Goal: Transaction & Acquisition: Purchase product/service

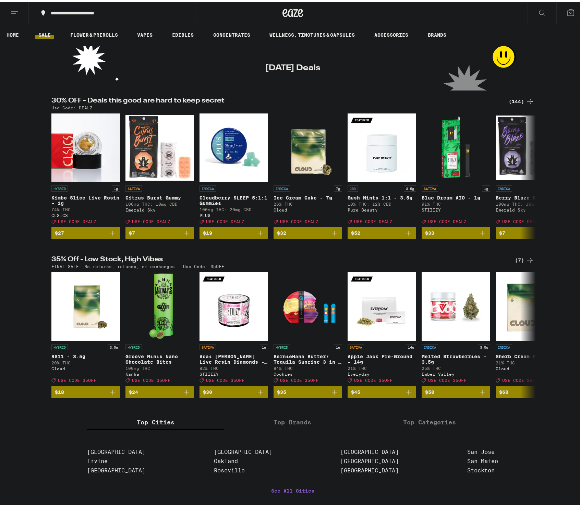
click at [545, 38] on ul "HOME SALE FLOWER & PREROLLS VAPES EDIBLES CONCENTRATES WELLNESS, TINCTURES & CA…" at bounding box center [292, 33] width 585 height 22
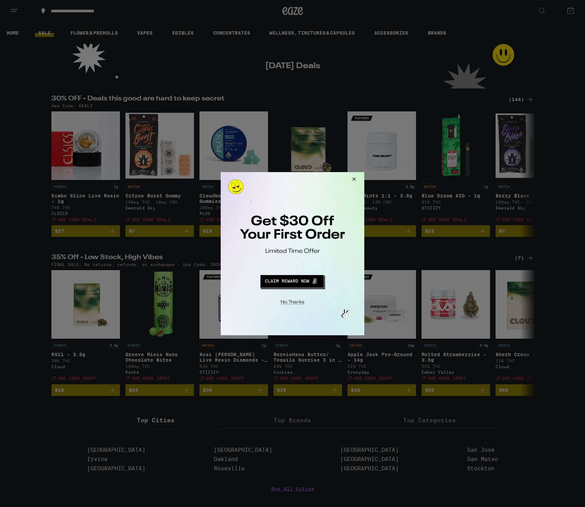
click at [406, 63] on div at bounding box center [292, 253] width 585 height 507
click at [138, 422] on div at bounding box center [292, 253] width 585 height 507
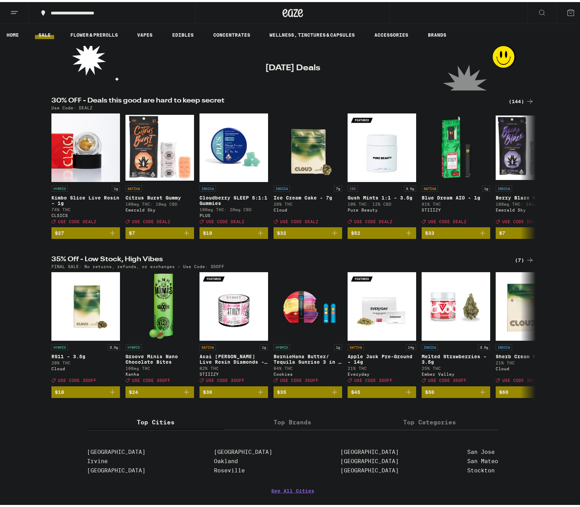
click at [568, 8] on icon at bounding box center [571, 11] width 6 height 6
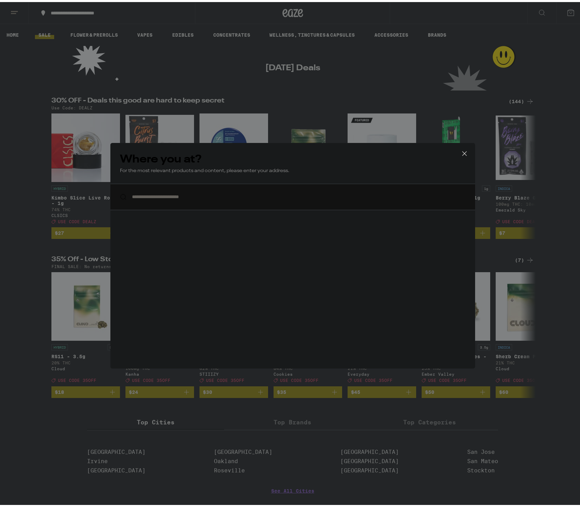
click at [565, 7] on div "**********" at bounding box center [292, 253] width 585 height 507
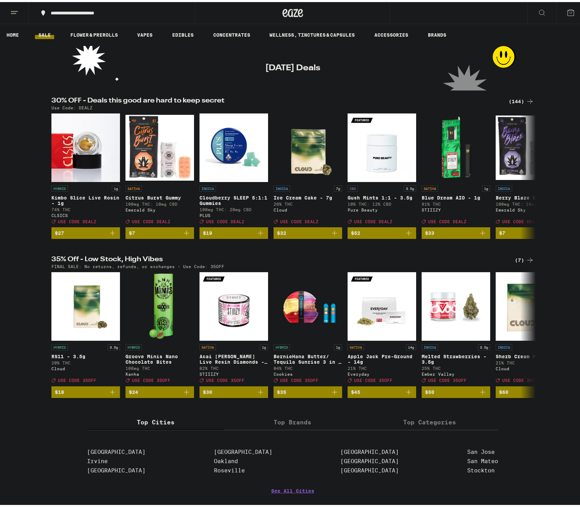
click at [19, 10] on button at bounding box center [14, 11] width 29 height 22
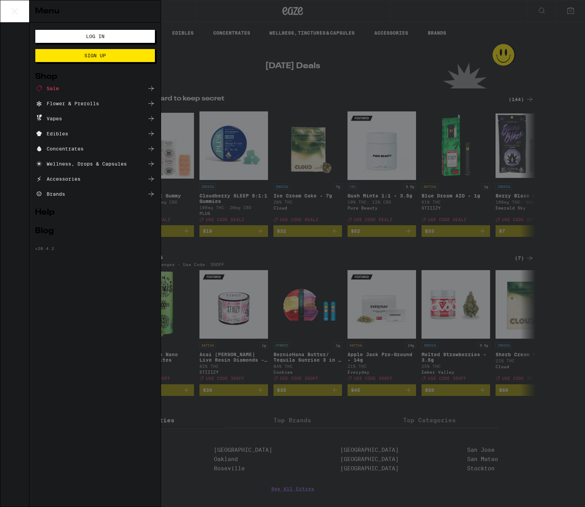
click at [106, 36] on span "Log In" at bounding box center [95, 36] width 65 height 5
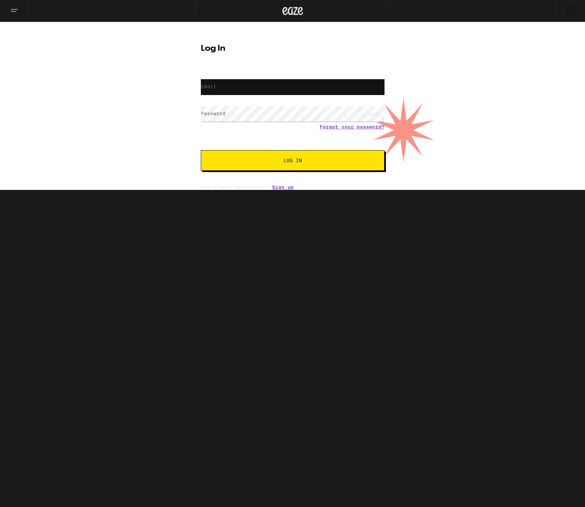
click at [237, 85] on input "Email" at bounding box center [293, 86] width 184 height 15
type input "[EMAIL_ADDRESS][DOMAIN_NAME]"
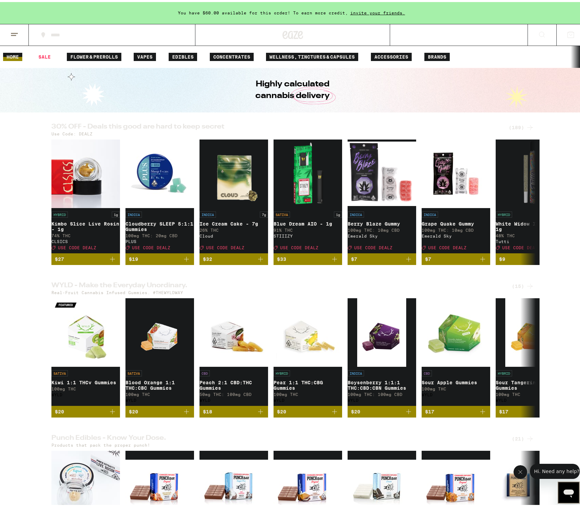
click at [15, 34] on icon at bounding box center [14, 32] width 8 height 8
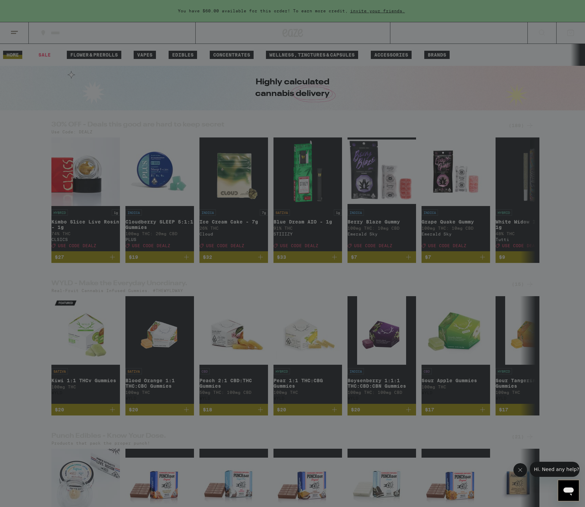
click at [69, 53] on ul "Buy It Again Sale Flower & Prerolls Vapes Edibles Concentrates Wellness, Drops …" at bounding box center [95, 105] width 120 height 129
click at [70, 54] on ul "Buy It Again Sale Flower & Prerolls Vapes Edibles Concentrates Wellness, Drops …" at bounding box center [95, 105] width 120 height 129
click at [484, 48] on div "Menu Shop Buy It Again Sale Flower & Prerolls Vapes Edibles Concentrates Wellne…" at bounding box center [292, 253] width 585 height 507
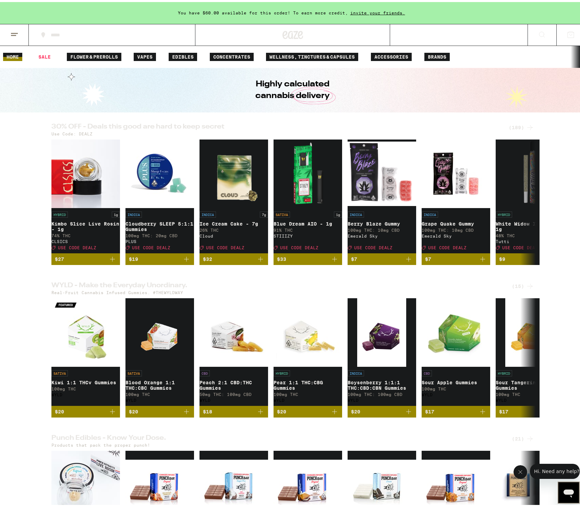
click at [20, 34] on button at bounding box center [14, 33] width 29 height 22
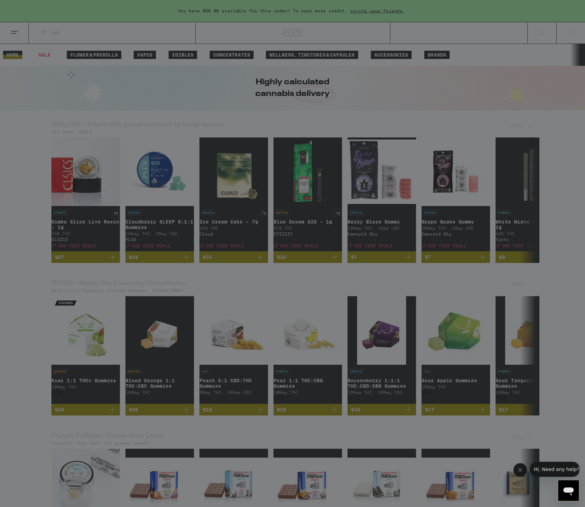
click at [60, 63] on div "Sale" at bounding box center [95, 60] width 120 height 8
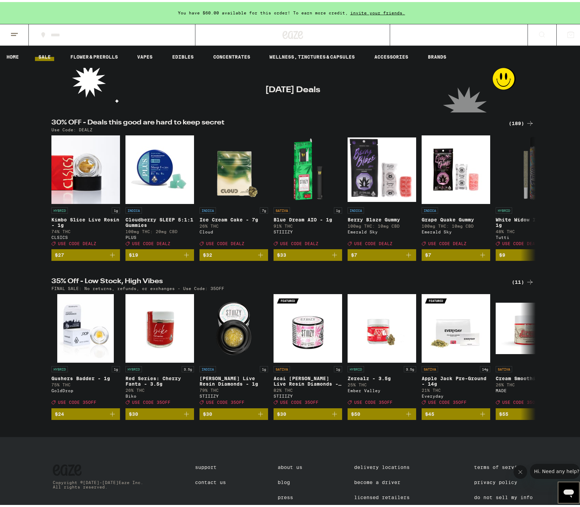
click at [519, 121] on div "(189)" at bounding box center [521, 121] width 25 height 8
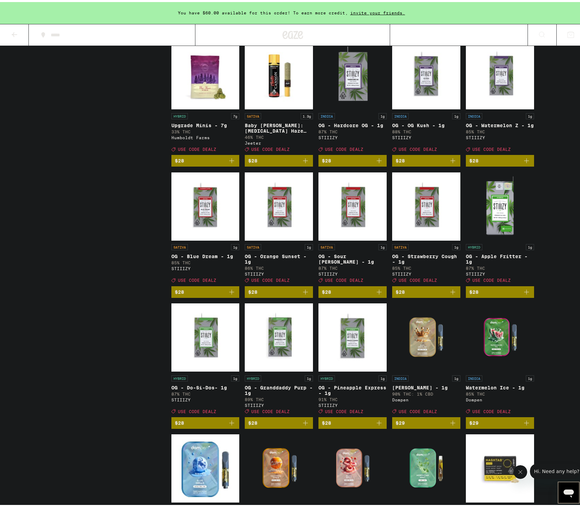
scroll to position [2119, 0]
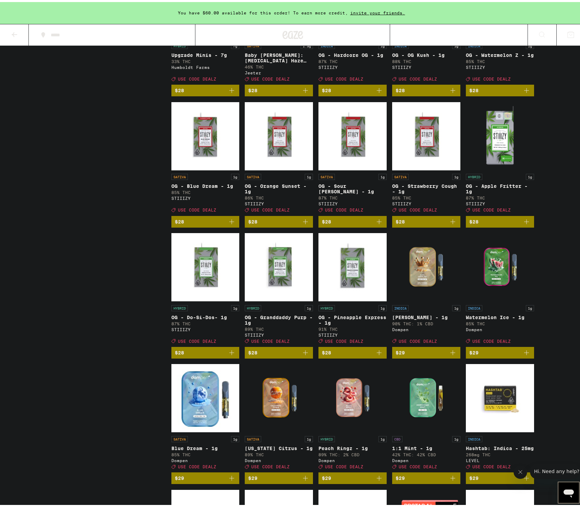
click at [568, 403] on div "You have $60.00 available for this order! To earn more credit, invite your frie…" at bounding box center [292, 486] width 585 height 5210
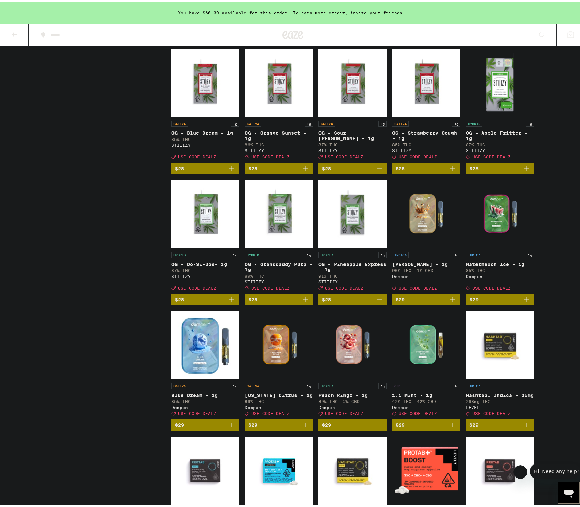
scroll to position [2173, 0]
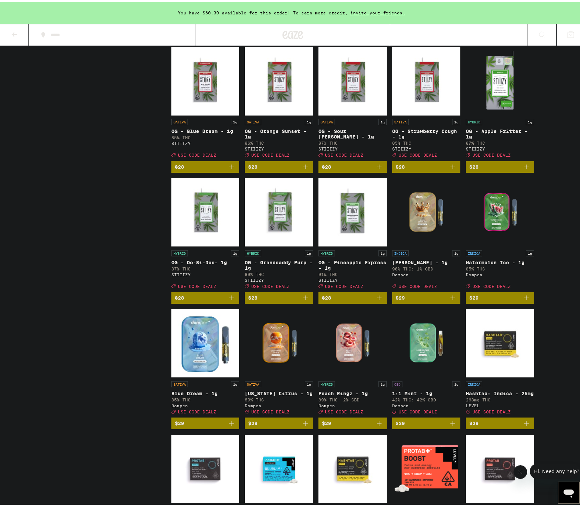
click at [99, 365] on div "Potency Low Medium High Very High Mostly CBD Strain Type CBD CBD Dominant Hybri…" at bounding box center [111, 424] width 120 height 4995
click at [451, 298] on icon "Add to bag" at bounding box center [453, 296] width 5 height 5
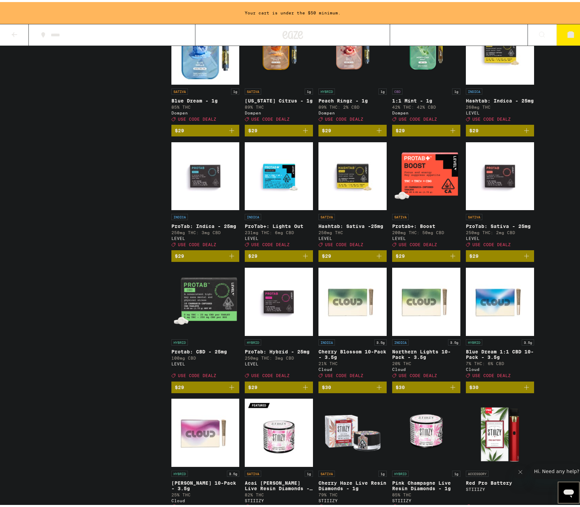
scroll to position [2470, 0]
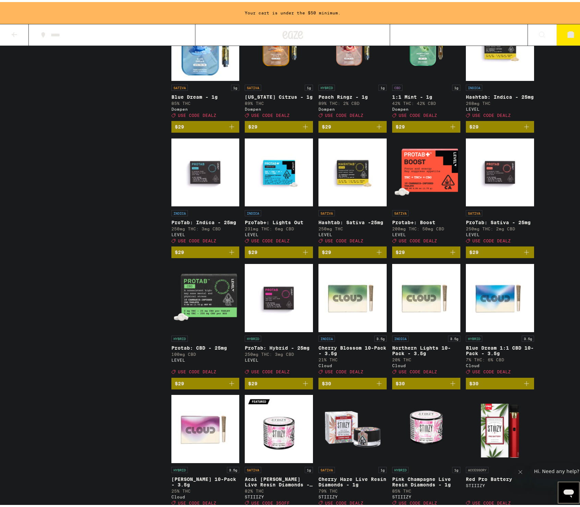
click at [131, 385] on div "Potency Low Medium High Very High Mostly CBD Strain Type CBD CBD Dominant Hybri…" at bounding box center [111, 128] width 120 height 4995
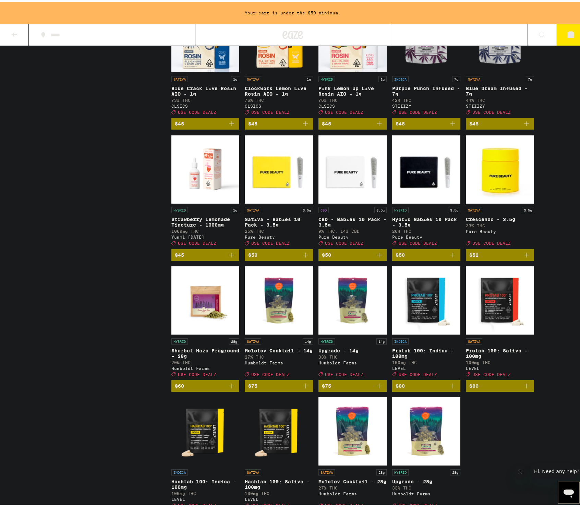
scroll to position [4639, 0]
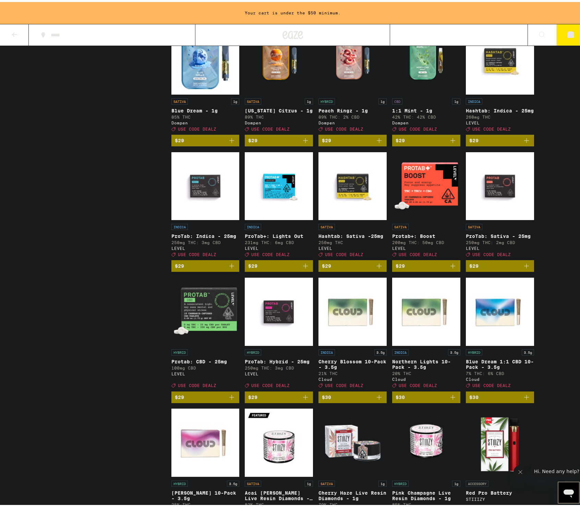
scroll to position [2214, 0]
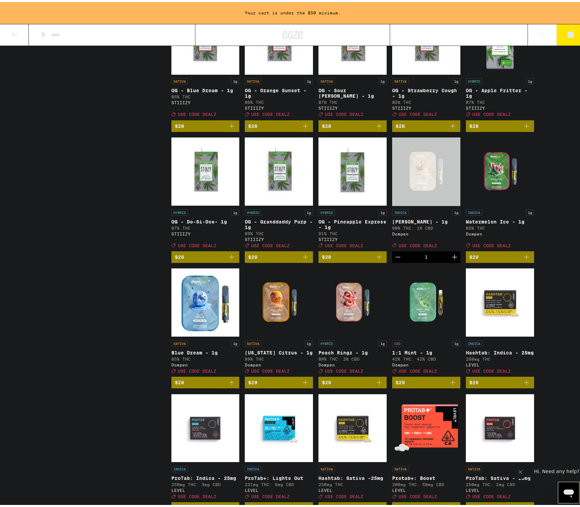
click at [117, 368] on div "Potency Low Medium High Very High Mostly CBD Strain Type CBD CBD Dominant Hybri…" at bounding box center [111, 384] width 120 height 4995
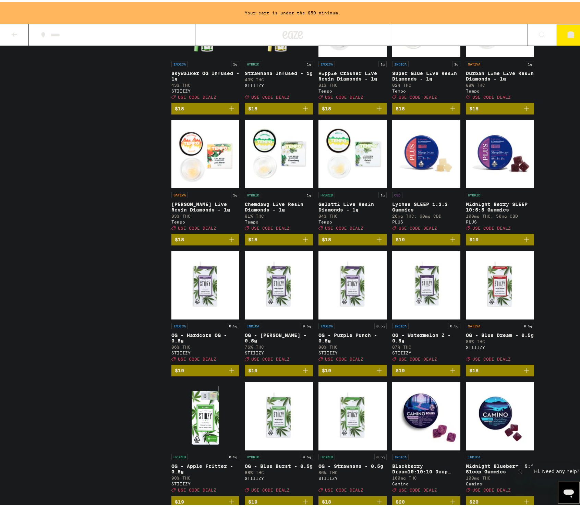
scroll to position [881, 0]
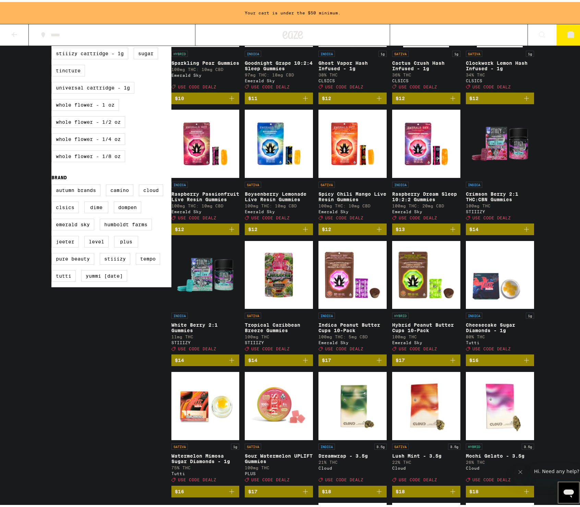
scroll to position [58, 0]
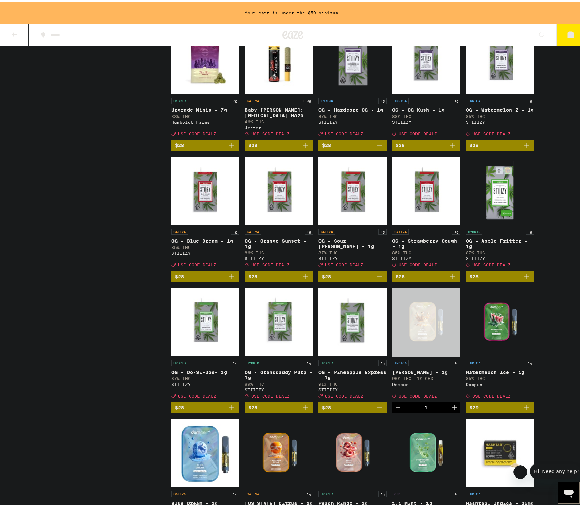
scroll to position [2203, 0]
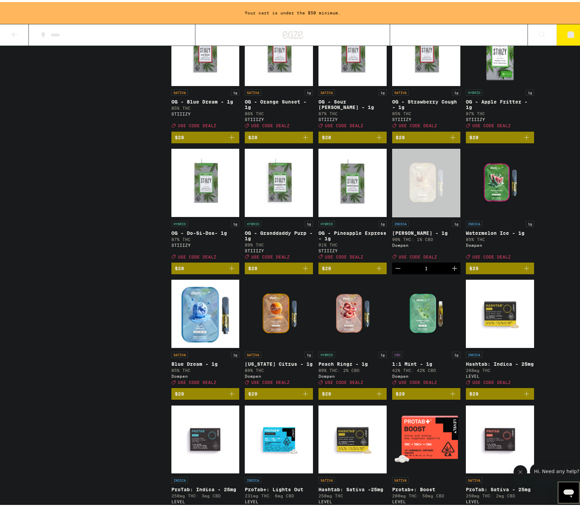
click at [136, 409] on div "Potency Low Medium High Very High Mostly CBD Strain Type CBD CBD Dominant Hybri…" at bounding box center [111, 395] width 120 height 4995
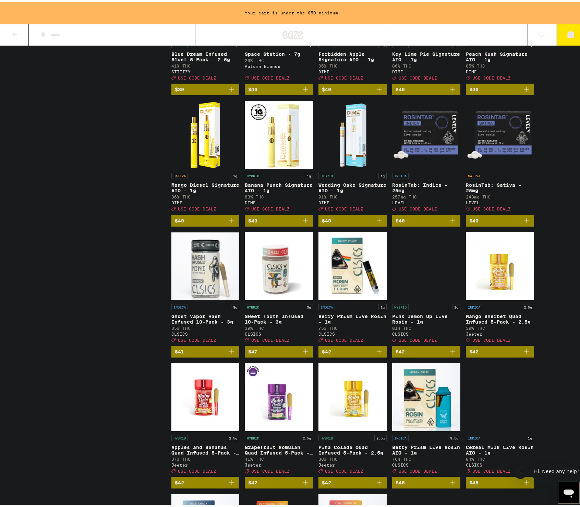
scroll to position [4076, 0]
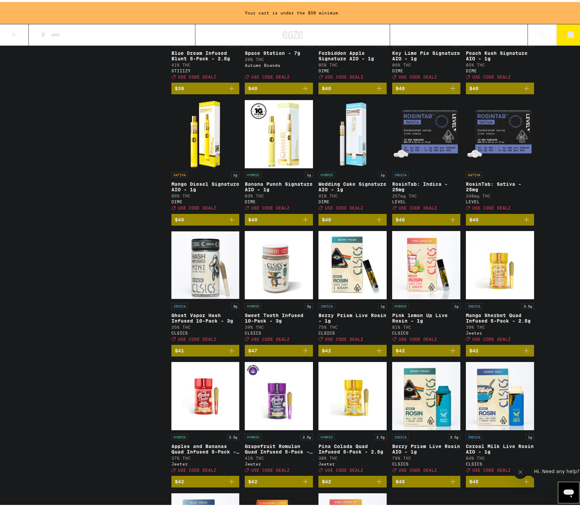
click at [501, 166] on img "Open page for RosinTab: Sativa - 25mg from LEVEL" at bounding box center [500, 132] width 68 height 69
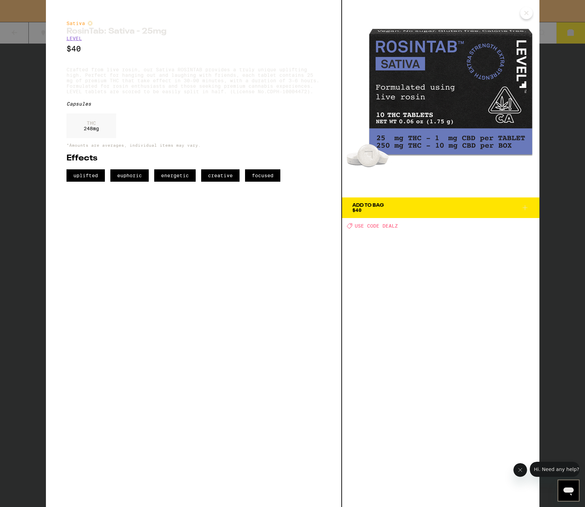
click at [44, 217] on div "Sativa RosinTab: Sativa - 25mg LEVEL $40 Crafted from live rosin, our Sativa RO…" at bounding box center [292, 253] width 585 height 507
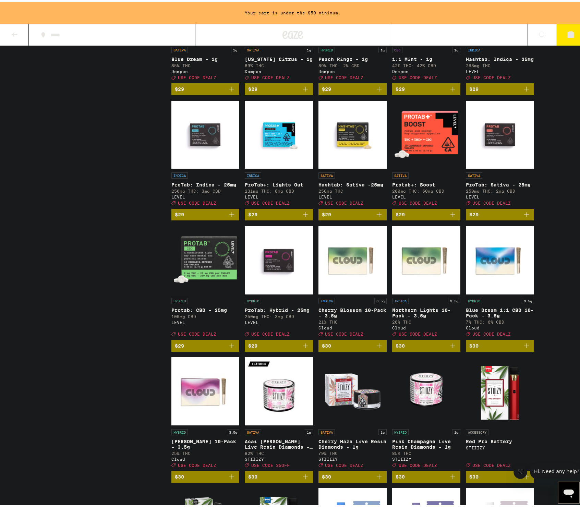
scroll to position [2467, 0]
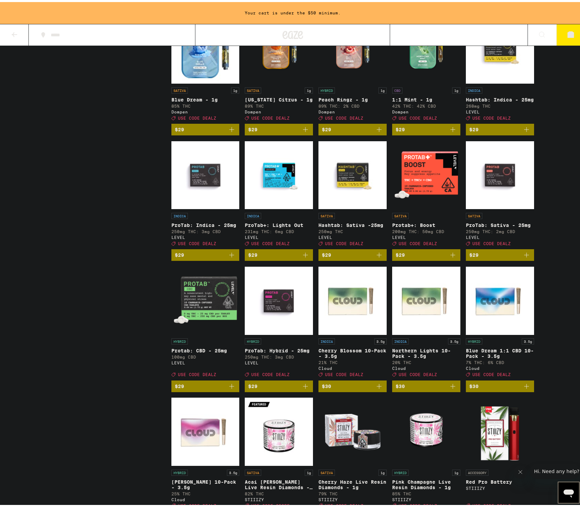
click at [216, 333] on img "Open page for Protab: CBD - 25mg from LEVEL" at bounding box center [205, 298] width 68 height 69
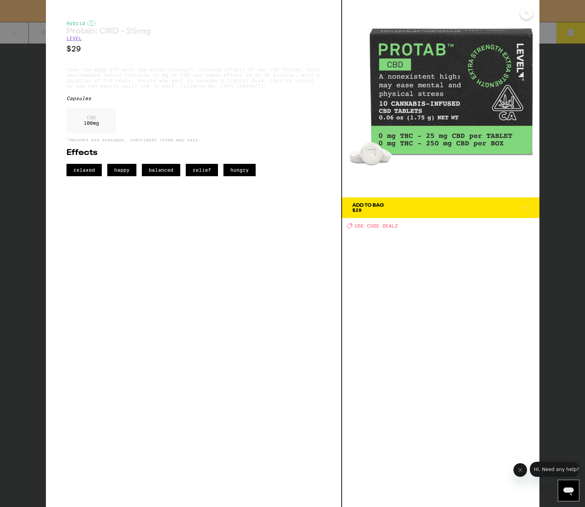
click at [22, 290] on div "Hybrid Protab: CBD - 25mg LEVEL $29 Take the edge off with the extra-strength, …" at bounding box center [292, 253] width 585 height 507
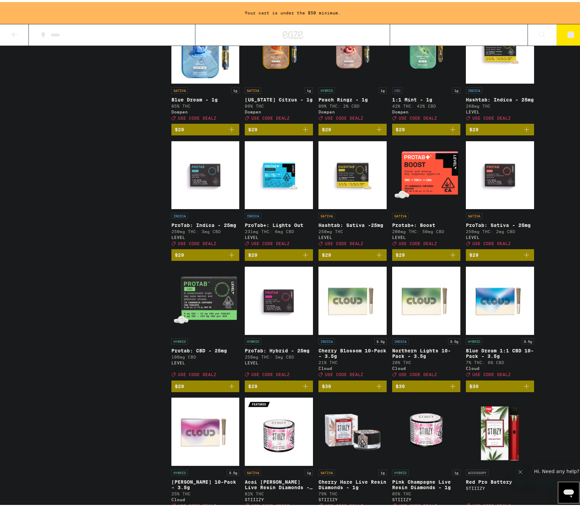
click at [498, 207] on img "Open page for ProTab: Sativa - 25mg from LEVEL" at bounding box center [500, 173] width 68 height 69
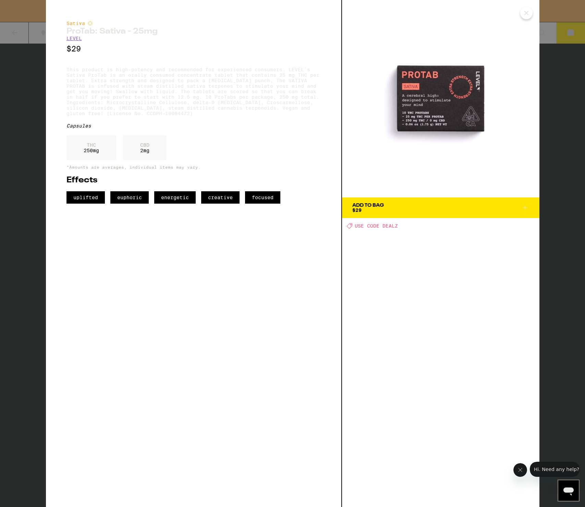
click at [17, 227] on div "Sativa ProTab: Sativa - 25mg LEVEL $29 This product is high-potency and recomme…" at bounding box center [292, 253] width 585 height 507
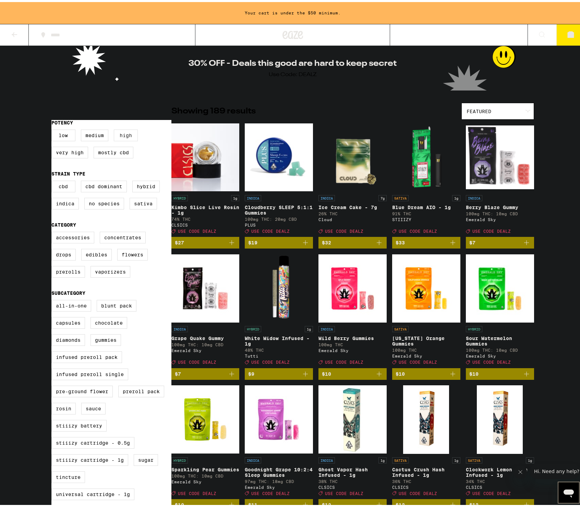
click at [124, 135] on label "High" at bounding box center [126, 134] width 24 height 12
click at [53, 129] on input "High" at bounding box center [53, 129] width 0 height 0
checkbox input "true"
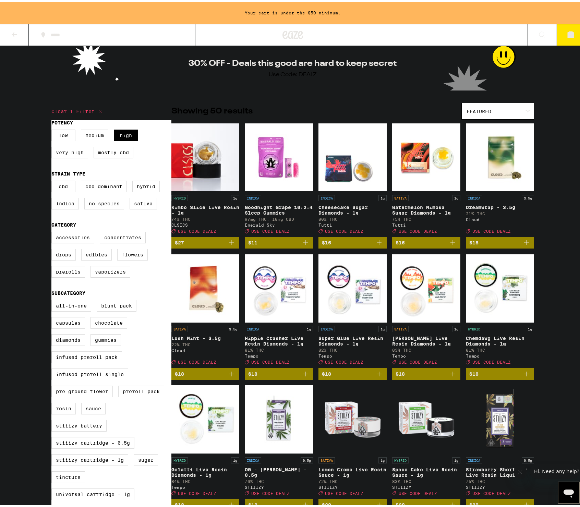
click at [78, 153] on label "Very High" at bounding box center [69, 151] width 37 height 12
click at [53, 129] on input "Very High" at bounding box center [53, 129] width 0 height 0
checkbox input "true"
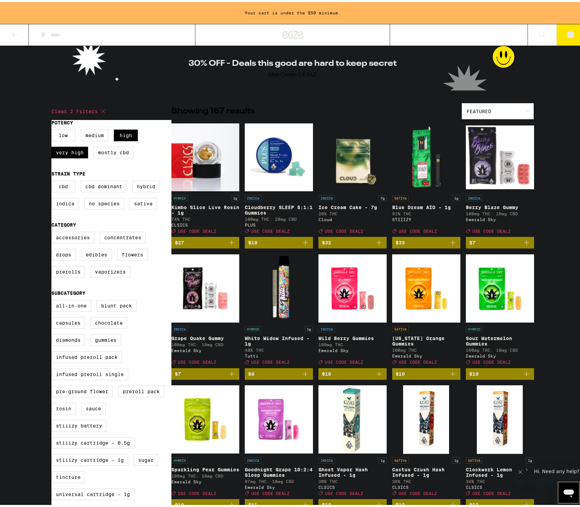
click at [505, 178] on img "Open page for Berry Blaze Gummy from Emerald Sky" at bounding box center [500, 155] width 68 height 69
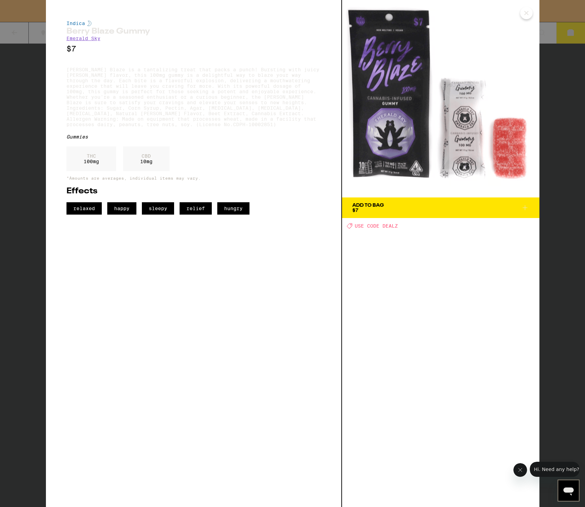
click at [20, 198] on div "Indica [PERSON_NAME] Blaze Gummy Emerald Sky $7 [PERSON_NAME] Blaze is a tantal…" at bounding box center [292, 253] width 585 height 507
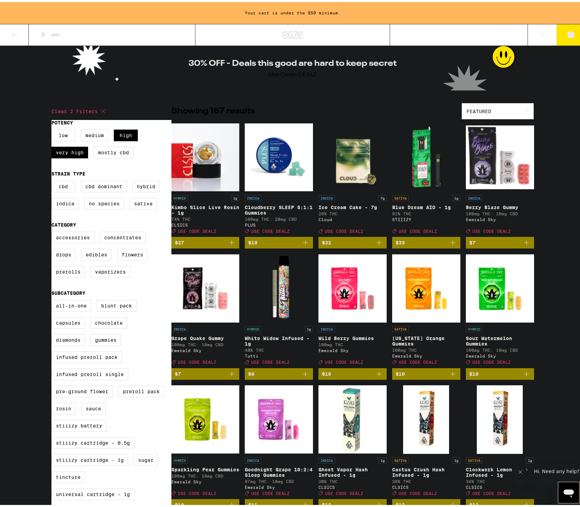
click at [379, 376] on icon "Add to bag" at bounding box center [379, 372] width 8 height 8
click at [454, 376] on icon "Add to bag" at bounding box center [453, 372] width 8 height 8
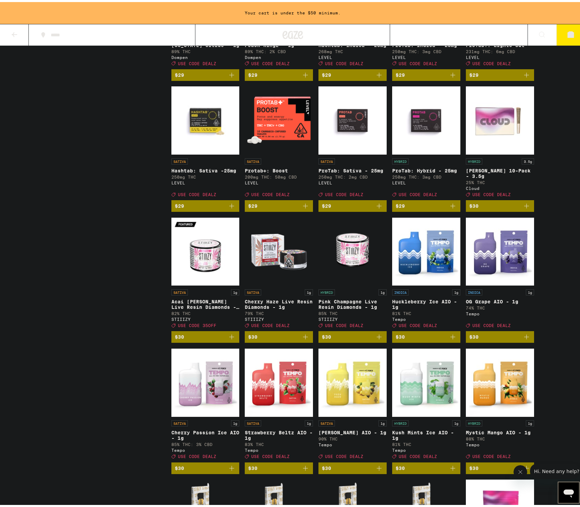
scroll to position [2477, 0]
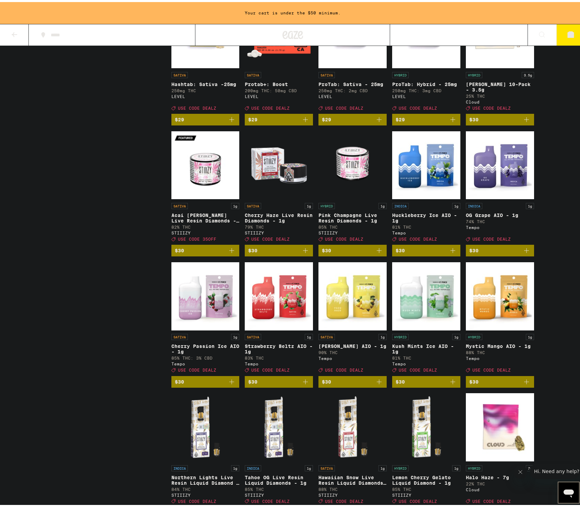
click at [303, 382] on icon "Add to bag" at bounding box center [305, 380] width 5 height 5
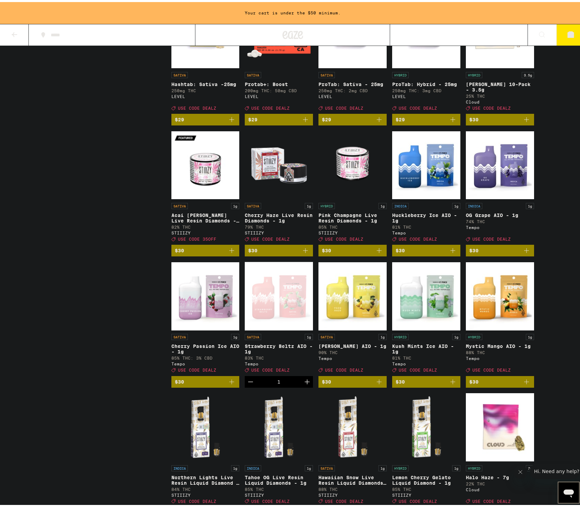
click at [379, 384] on icon "Add to bag" at bounding box center [379, 380] width 8 height 8
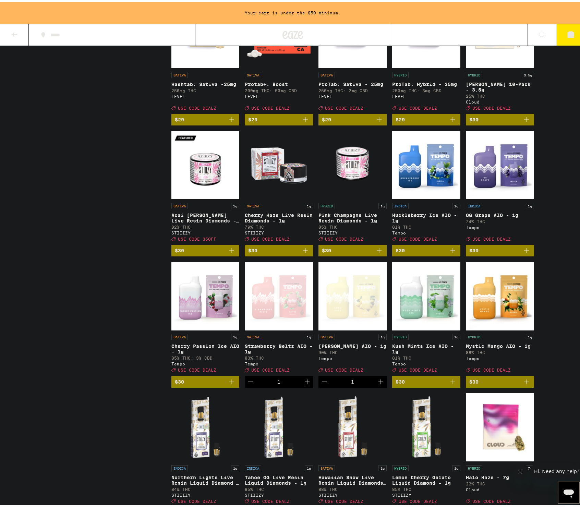
click at [570, 22] on div "5" at bounding box center [557, 33] width 58 height 22
click at [570, 27] on button "5" at bounding box center [571, 32] width 29 height 21
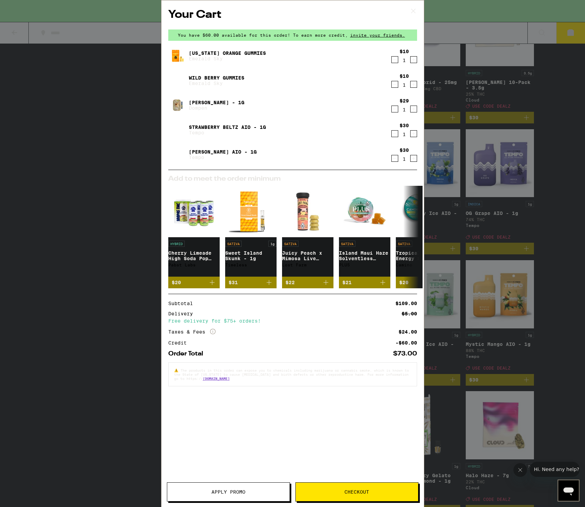
click at [96, 258] on div "Your Cart You have $60.00 available for this order! To earn more credit, invite…" at bounding box center [292, 253] width 585 height 507
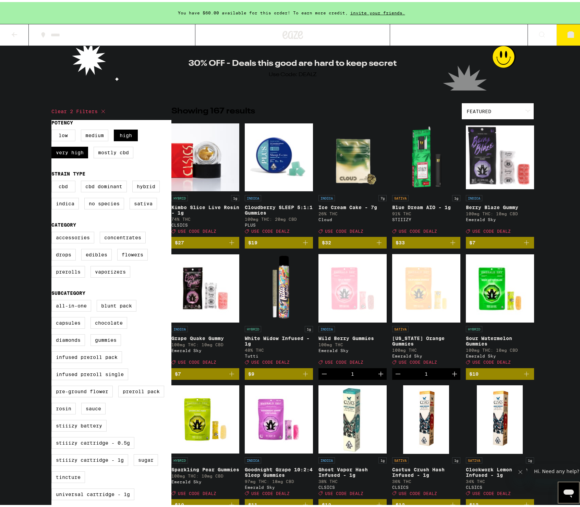
click at [307, 69] on div "Use Code: DEALZ" at bounding box center [293, 73] width 48 height 8
copy div "DEALZ"
click at [570, 28] on button "5" at bounding box center [571, 32] width 29 height 21
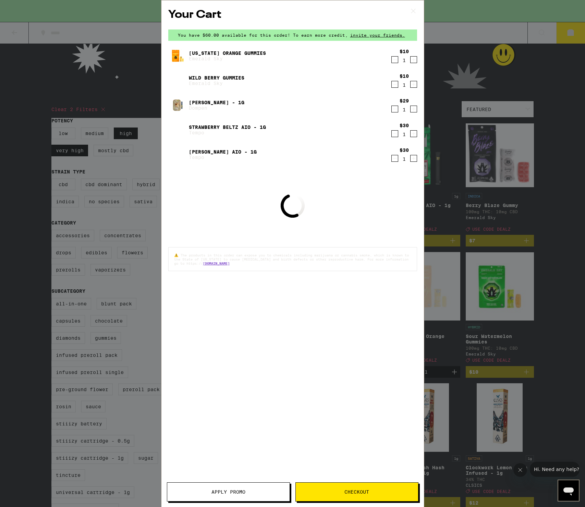
click at [217, 487] on button "Apply Promo" at bounding box center [228, 491] width 123 height 19
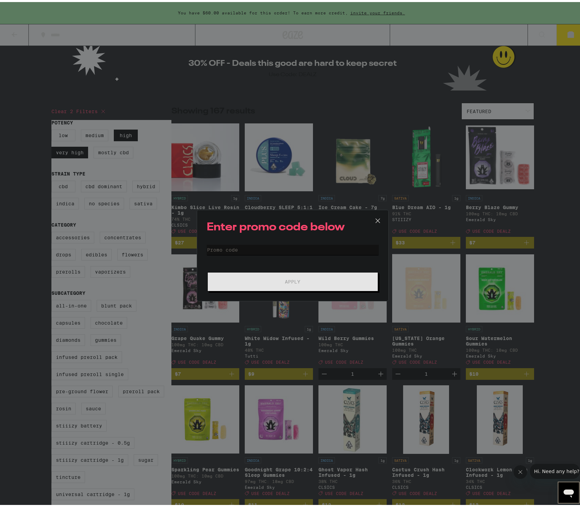
click at [252, 250] on input "Promo Code" at bounding box center [293, 248] width 172 height 10
paste input "DEALZ"
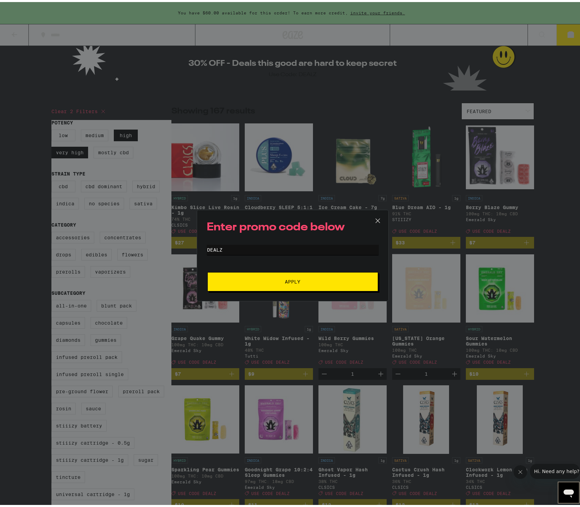
type input "DEALZ"
click at [261, 279] on span "Apply" at bounding box center [292, 279] width 123 height 5
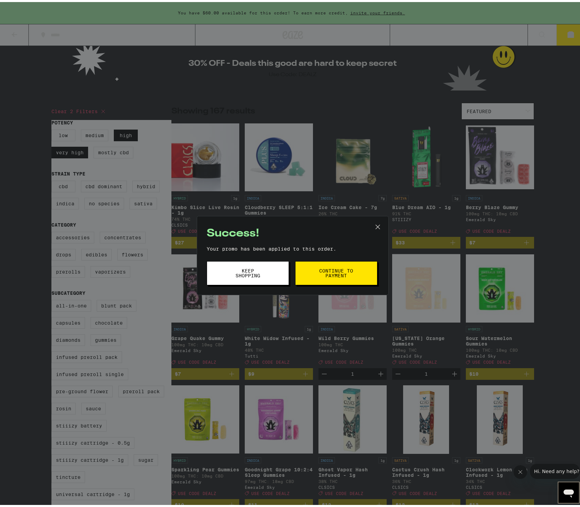
click at [319, 273] on span "Continue to payment" at bounding box center [336, 271] width 35 height 10
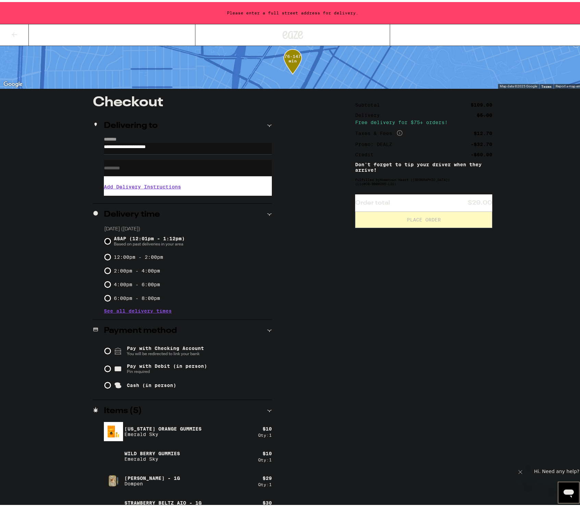
scroll to position [48, 0]
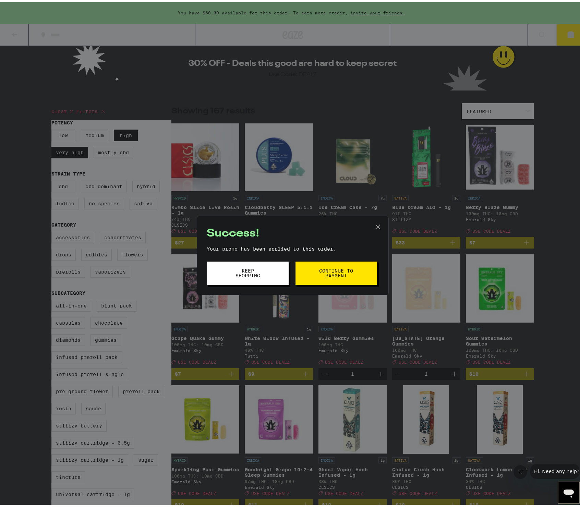
click at [19, 35] on div "Success! Your promo has been applied to this order. Promo Code Keep Shopping Co…" at bounding box center [292, 253] width 585 height 507
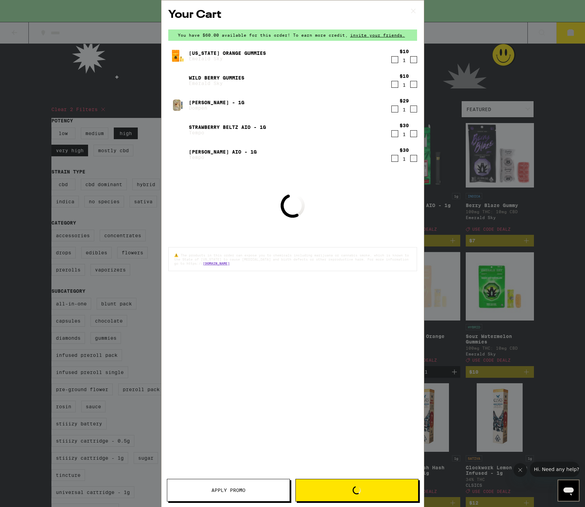
click at [129, 78] on div "Your Cart You have $60.00 available for this order! To earn more credit, invite…" at bounding box center [292, 253] width 585 height 507
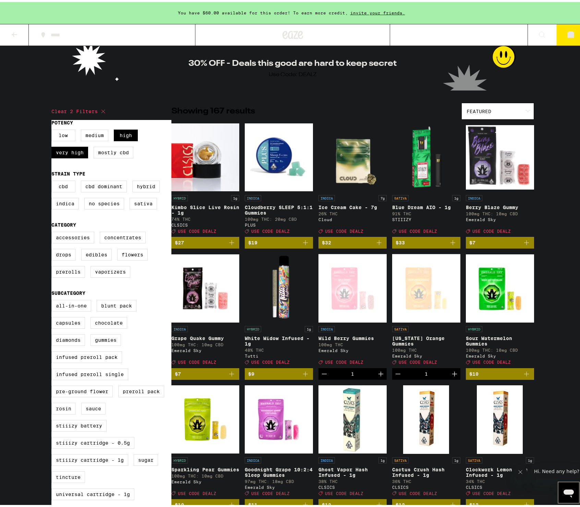
scroll to position [134, 0]
